Goal: Task Accomplishment & Management: Use online tool/utility

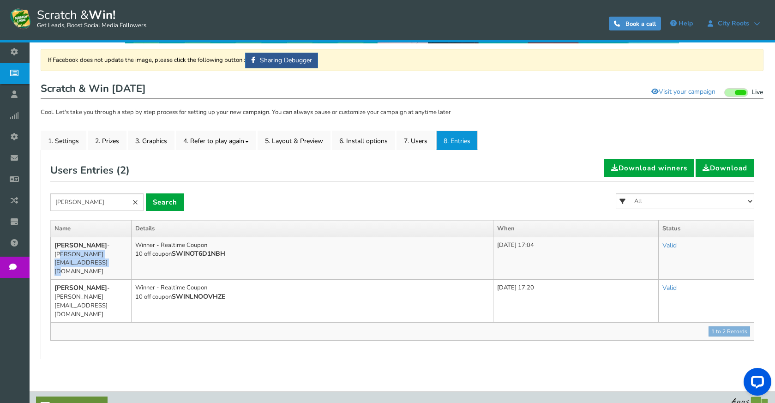
click at [139, 205] on link "×" at bounding box center [135, 202] width 17 height 18
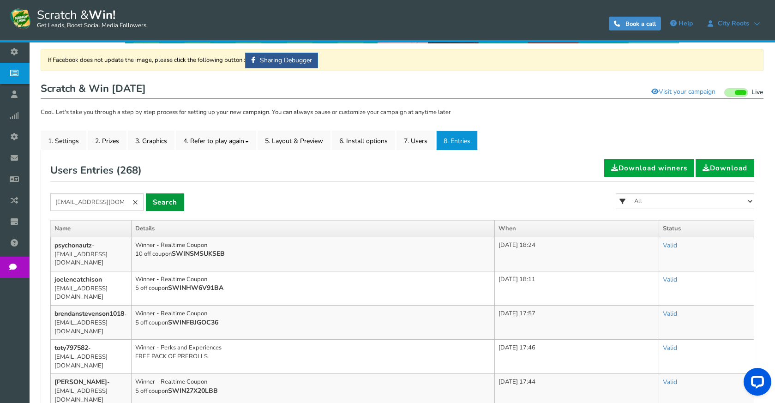
type input "[EMAIL_ADDRESS][DOMAIN_NAME]"
click at [165, 200] on link "Search" at bounding box center [165, 202] width 38 height 18
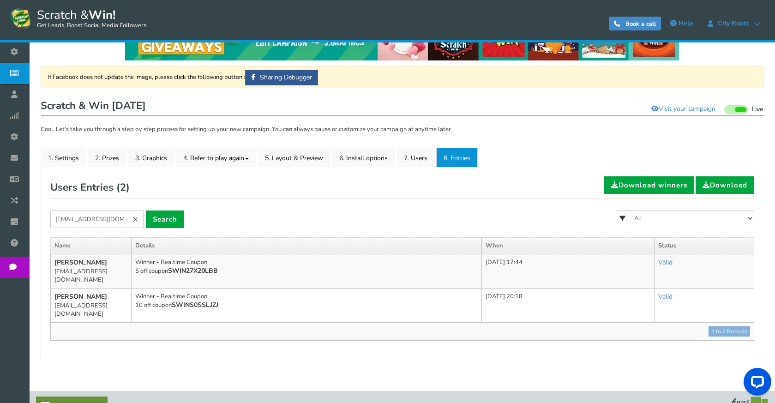
click at [136, 217] on link "×" at bounding box center [135, 220] width 17 height 18
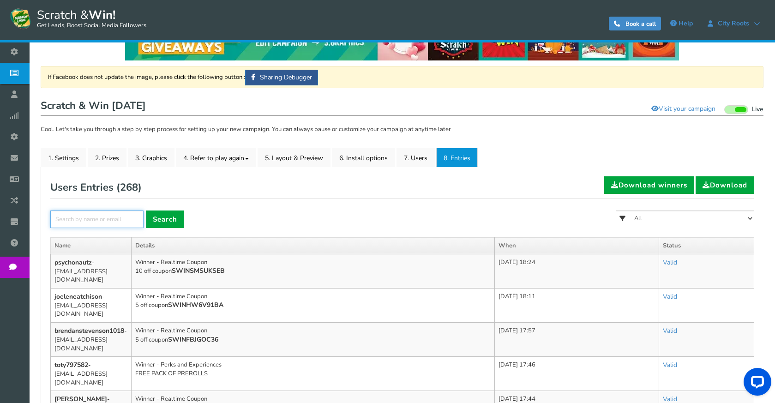
click at [106, 217] on input "text" at bounding box center [96, 220] width 93 height 18
type input "[PERSON_NAME]"
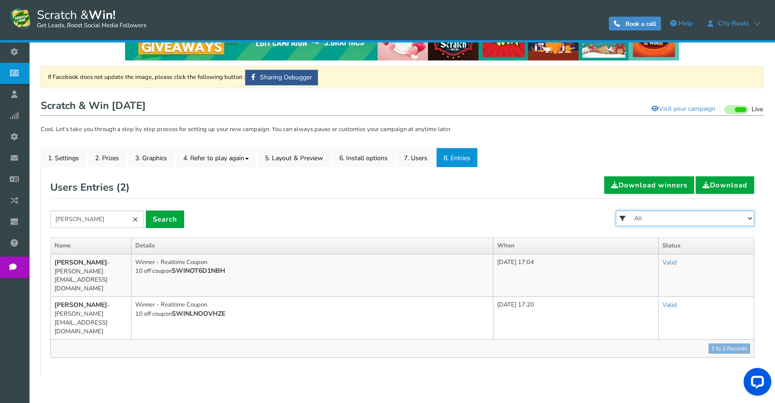
click at [671, 219] on select "All FREE 500 POINTS [DATE] GOODIE BAG FREE 28 GRAMS OF SMALLS FLOWER FREE 7 GRA…" at bounding box center [685, 219] width 139 height 16
click at [489, 212] on form "[PERSON_NAME] × Search All FREE 500 POINTS [DATE] GOODIE BAG FREE 28 GRAMS OF S…" at bounding box center [402, 224] width 704 height 27
click at [107, 163] on link "2. Prizes" at bounding box center [107, 157] width 39 height 19
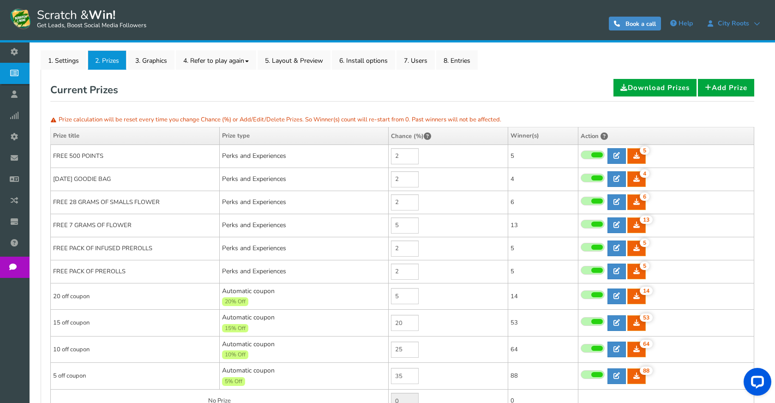
scroll to position [226, 0]
